Goal: Check status

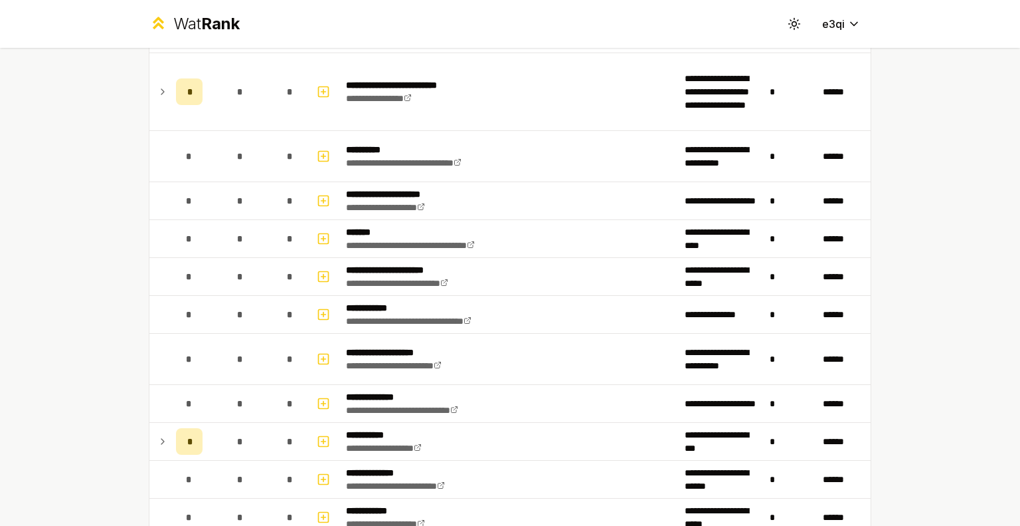
scroll to position [2525, 0]
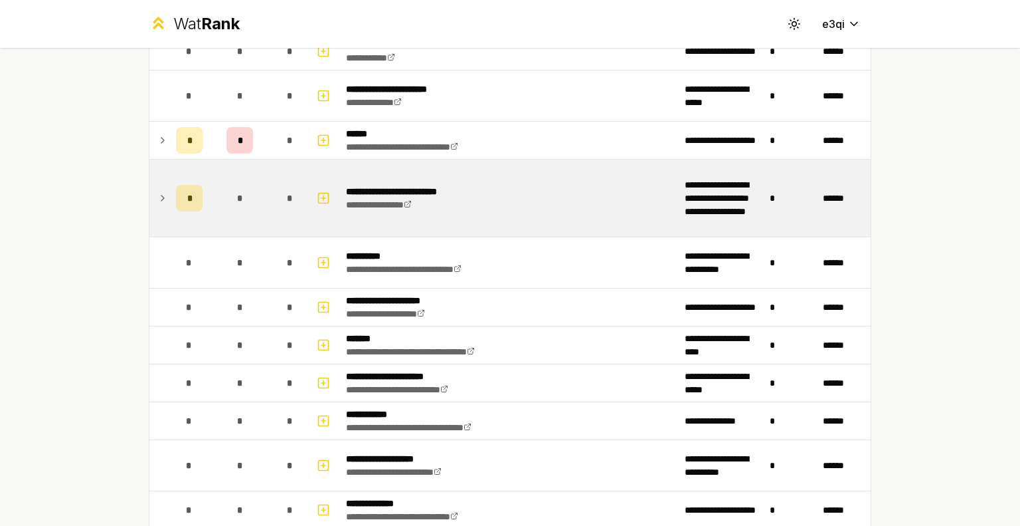
click at [149, 203] on td at bounding box center [159, 197] width 21 height 77
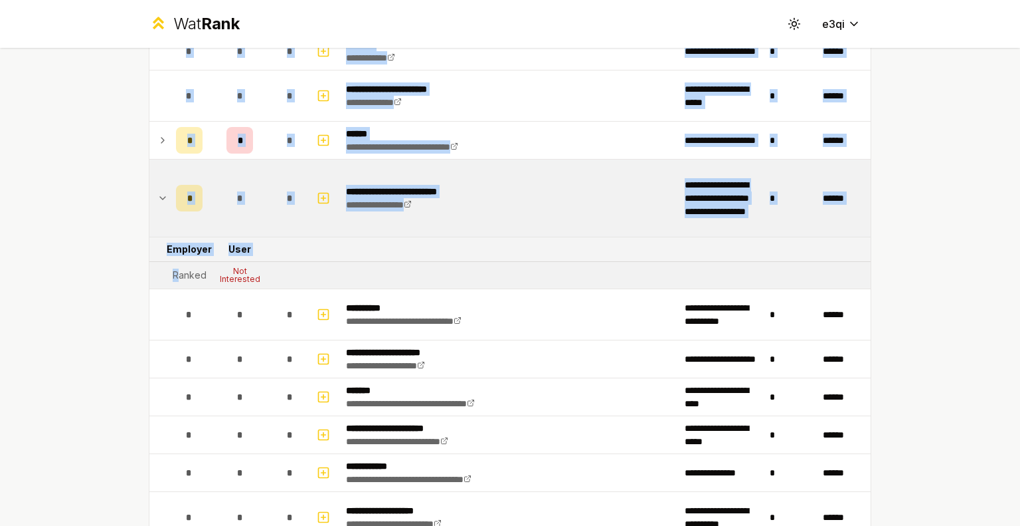
drag, startPoint x: 173, startPoint y: 265, endPoint x: 132, endPoint y: 260, distance: 40.9
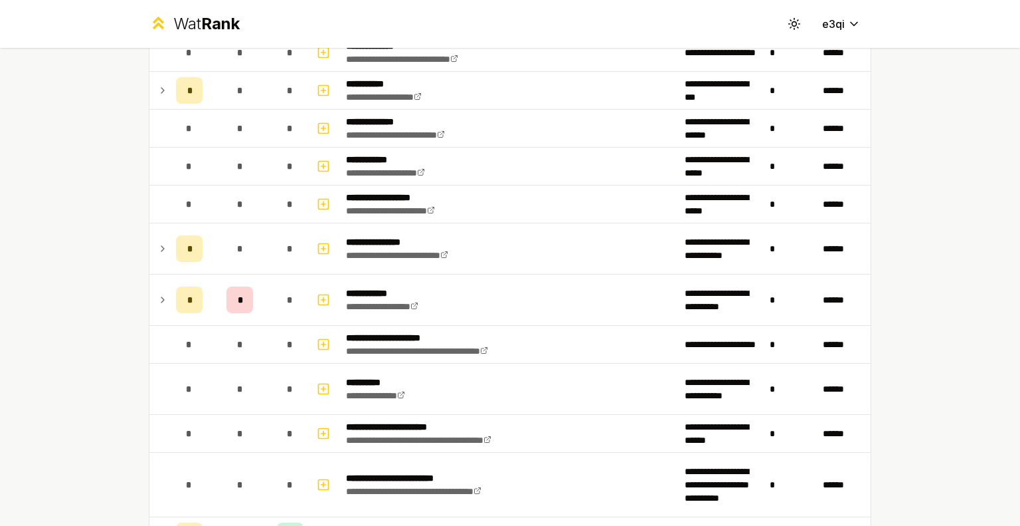
scroll to position [3034, 0]
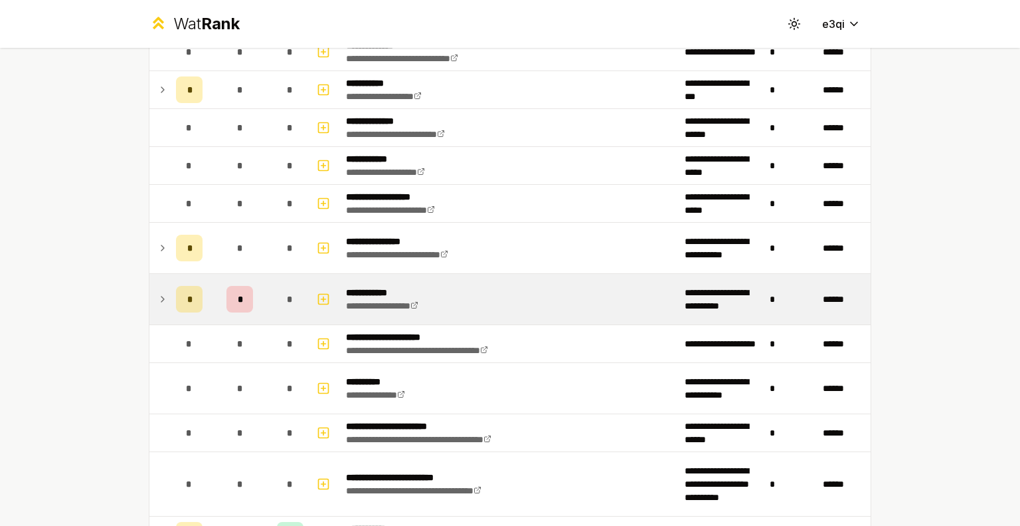
click at [221, 302] on td "*" at bounding box center [240, 299] width 64 height 50
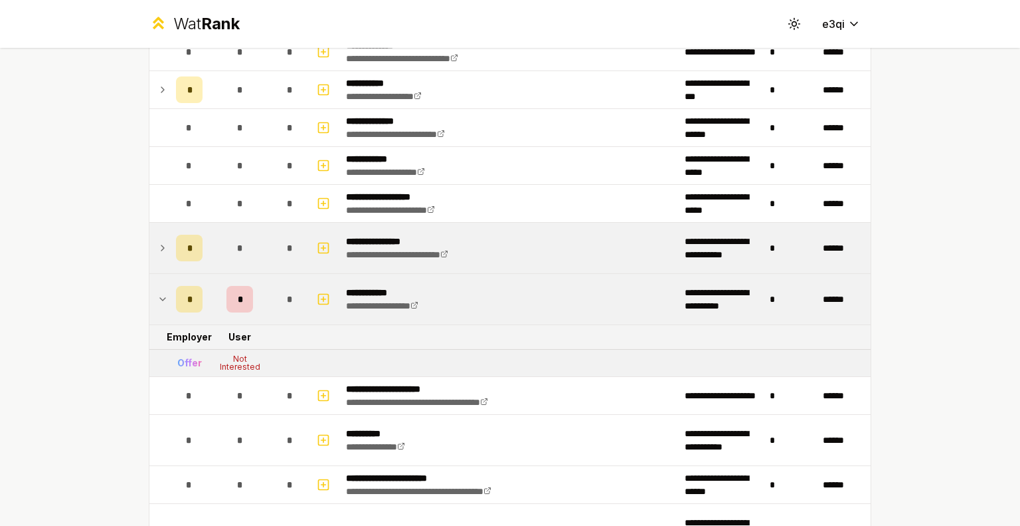
click at [157, 240] on icon at bounding box center [162, 248] width 11 height 16
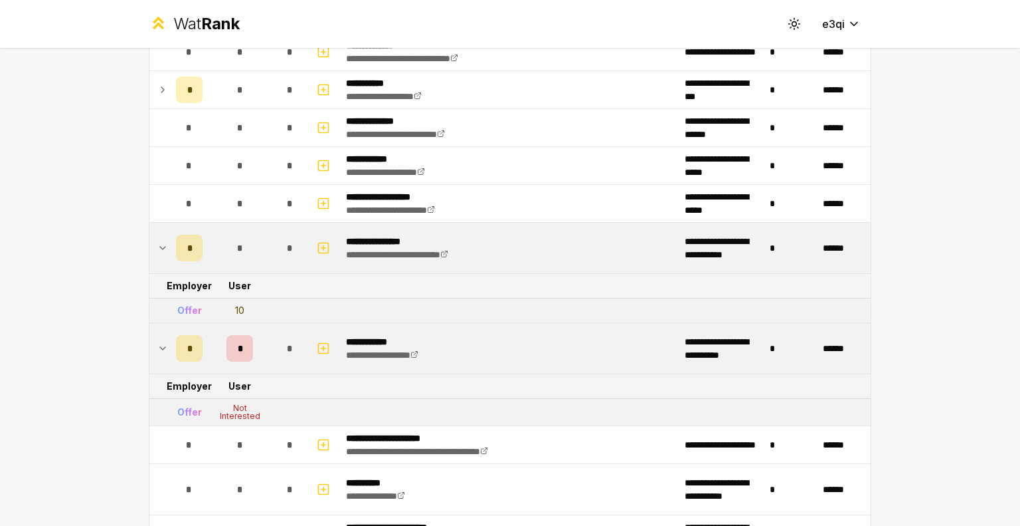
click at [157, 240] on icon at bounding box center [162, 248] width 11 height 16
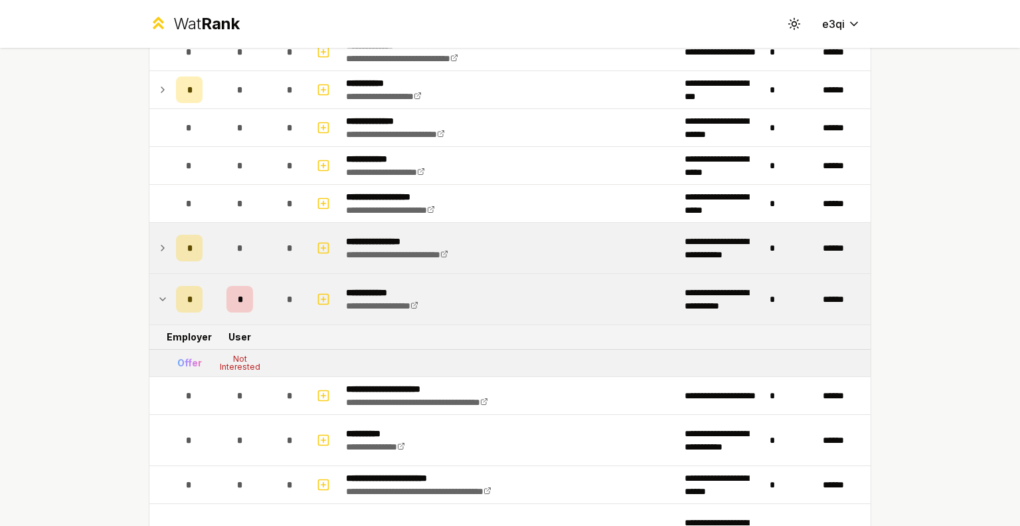
click at [149, 304] on td at bounding box center [159, 299] width 21 height 50
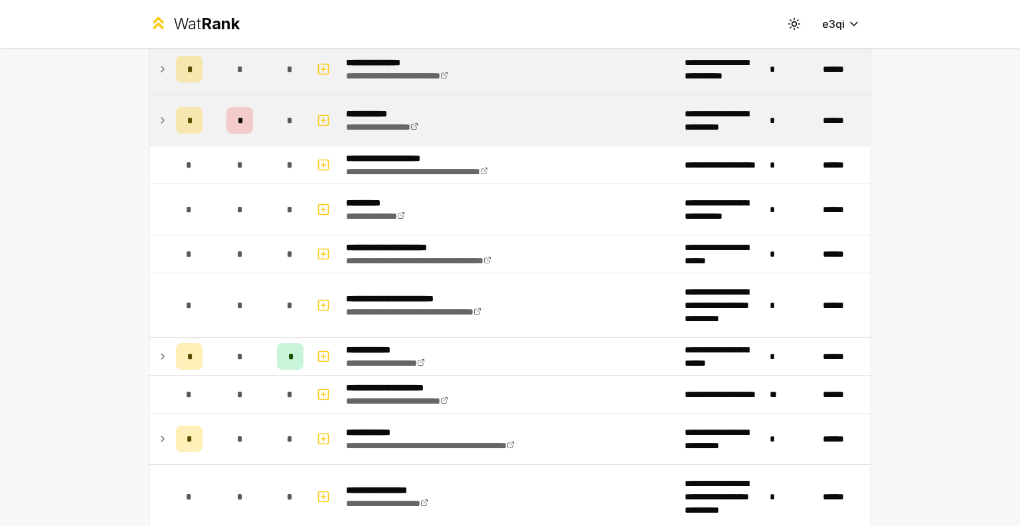
scroll to position [3232, 0]
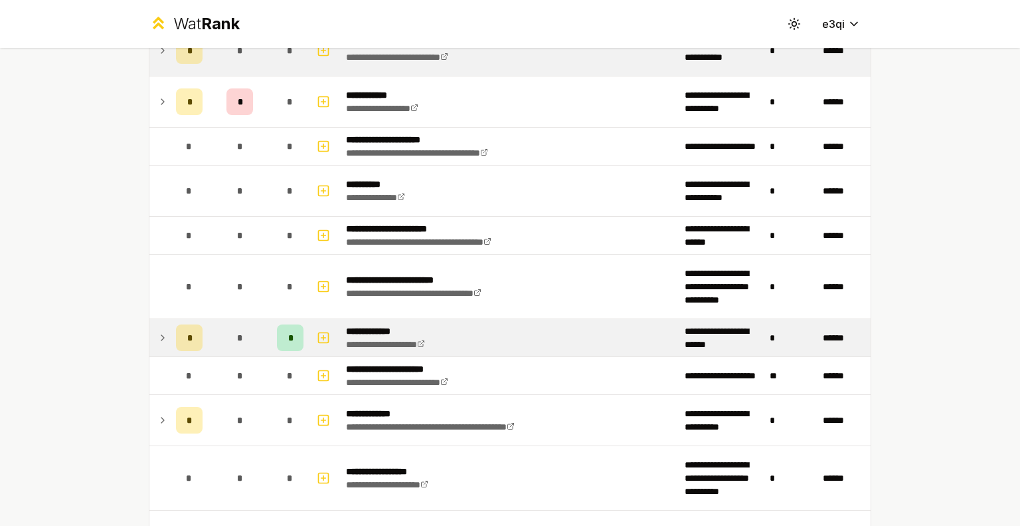
click at [171, 336] on td "*" at bounding box center [189, 337] width 37 height 37
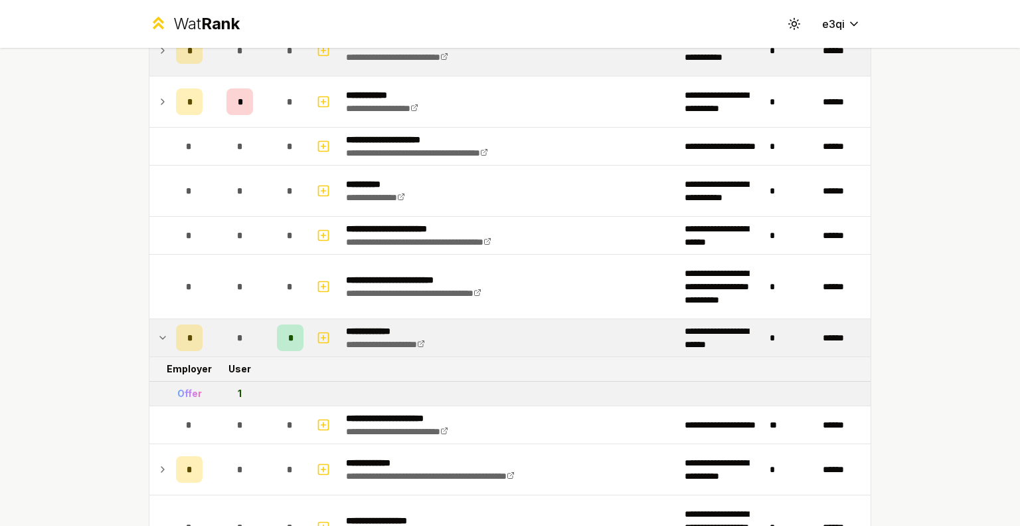
scroll to position [3303, 0]
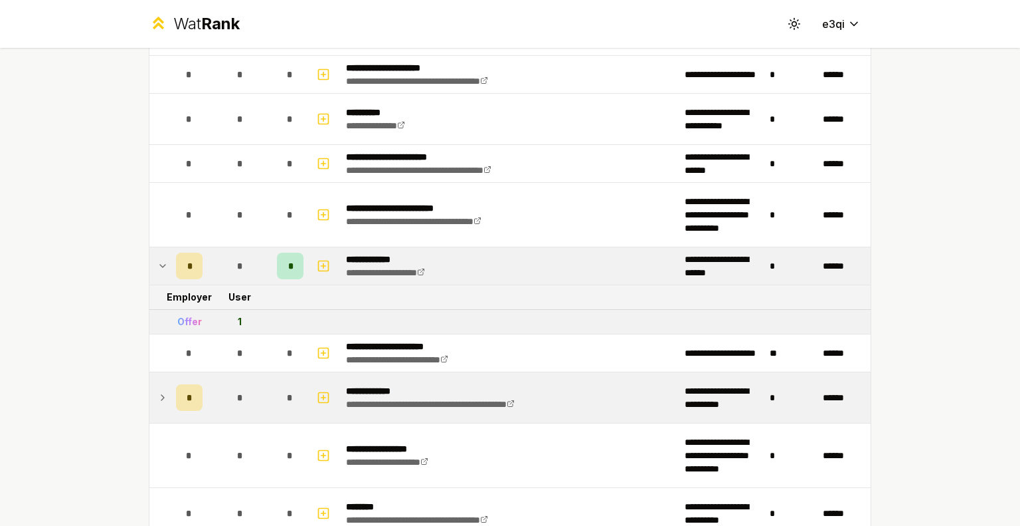
click at [162, 377] on td at bounding box center [159, 397] width 21 height 50
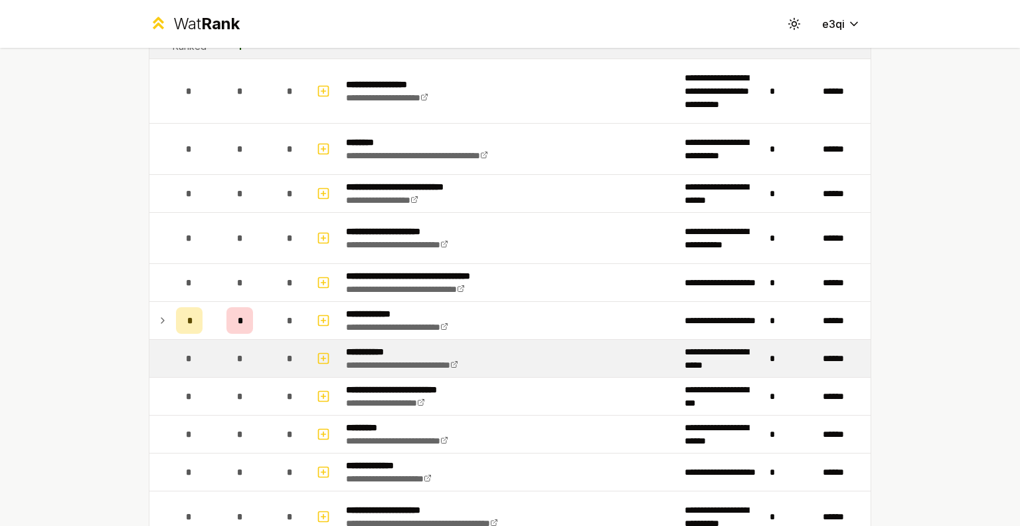
scroll to position [3743, 0]
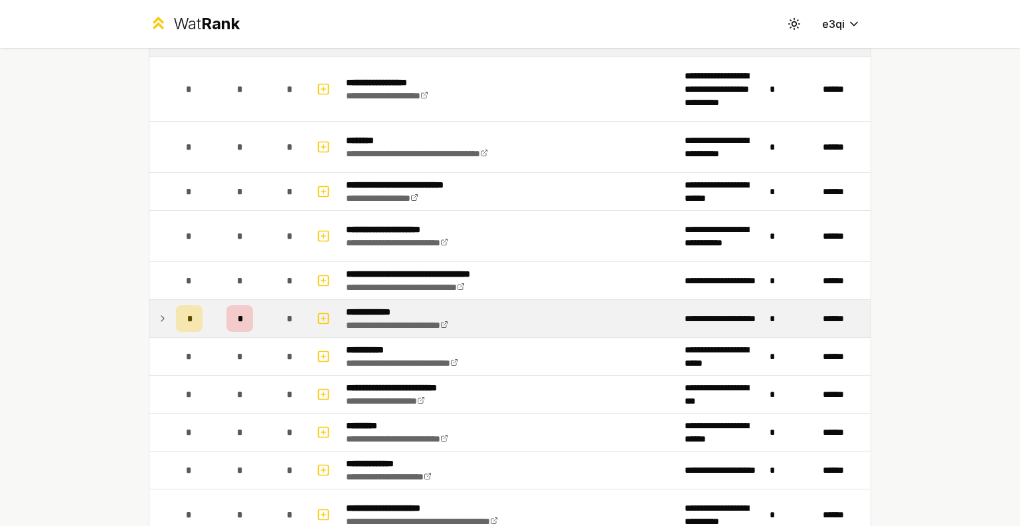
click at [157, 315] on td at bounding box center [159, 318] width 21 height 37
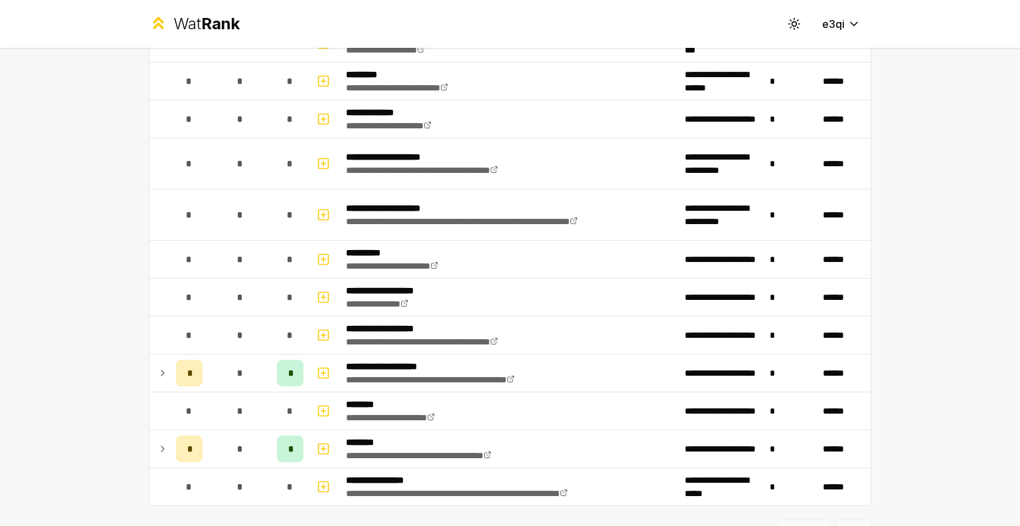
scroll to position [4193, 0]
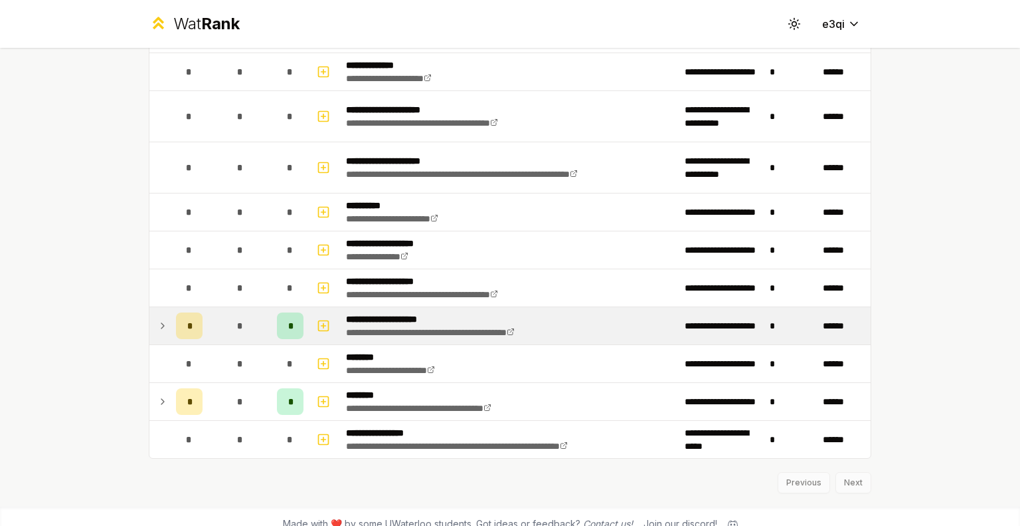
click at [161, 307] on td at bounding box center [159, 325] width 21 height 37
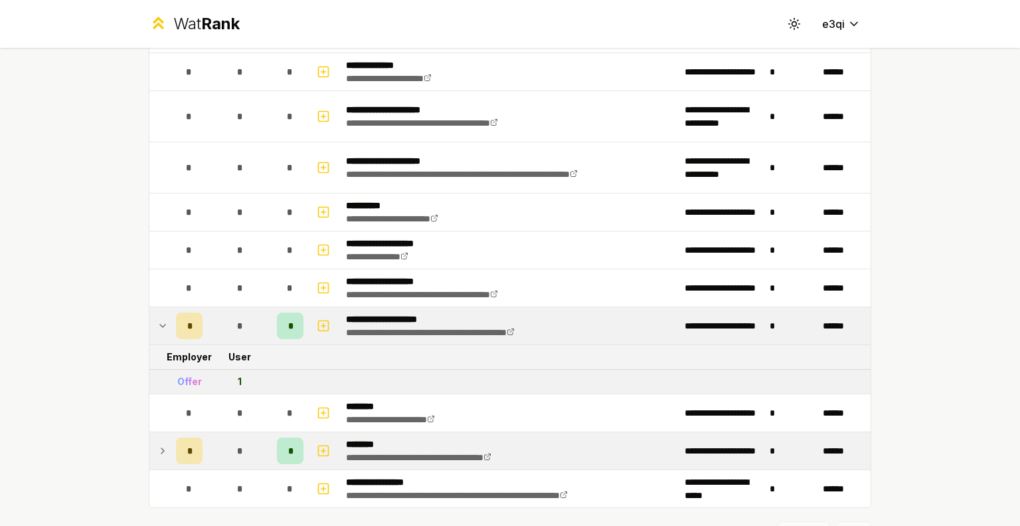
click at [163, 445] on td at bounding box center [159, 450] width 21 height 37
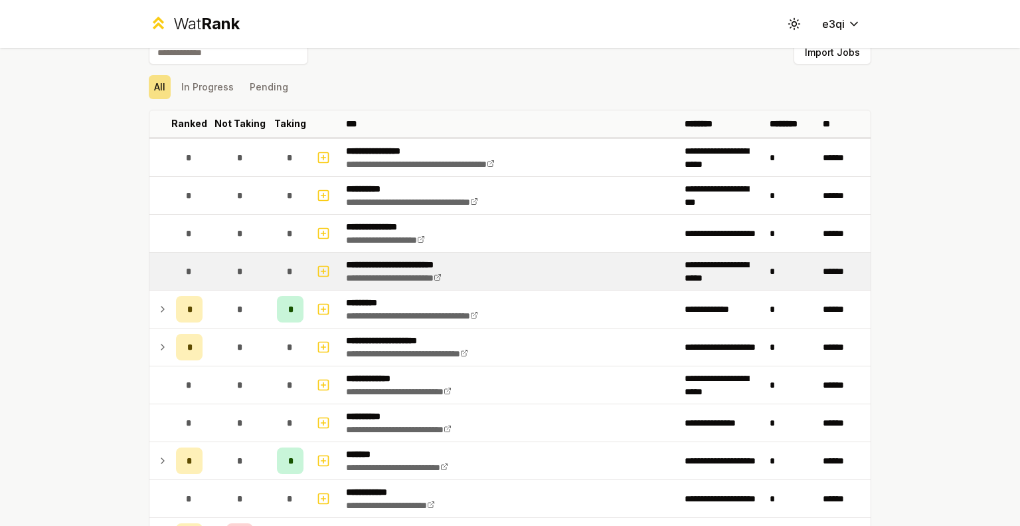
scroll to position [0, 0]
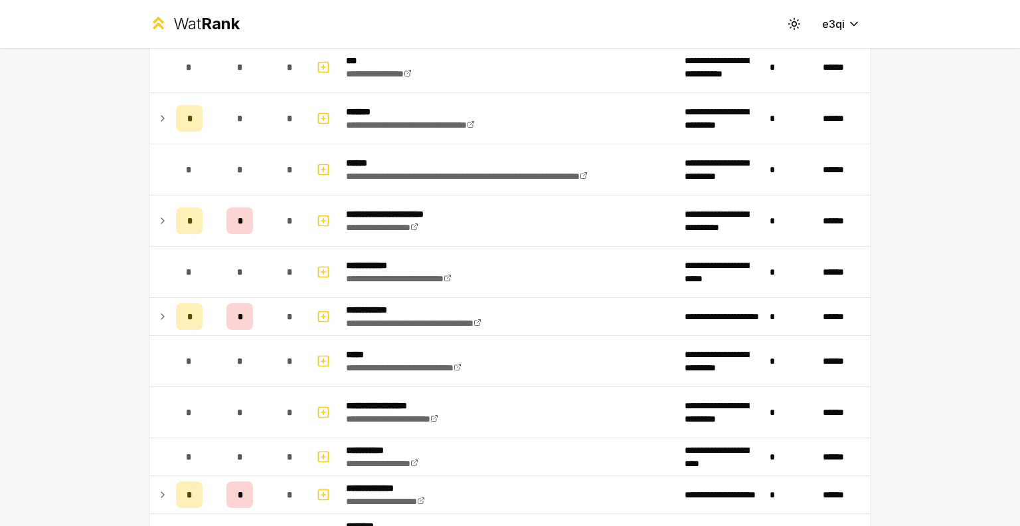
scroll to position [2045, 0]
